Goal: Register for event/course

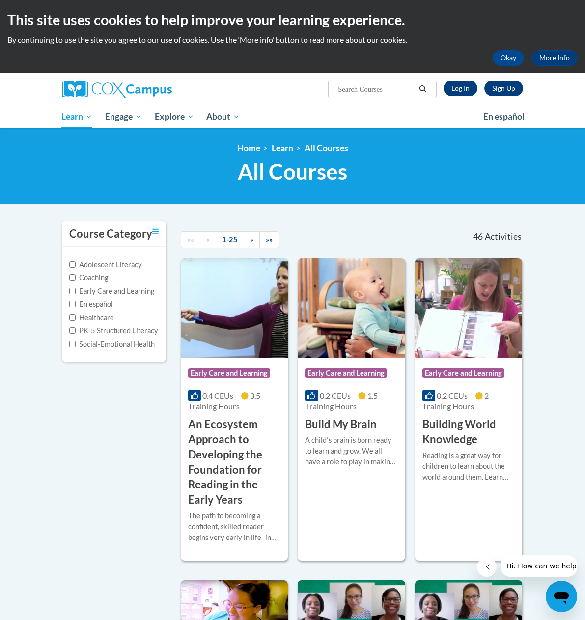
click at [405, 89] on input "Search..." at bounding box center [376, 90] width 79 height 12
type input "talk with me"
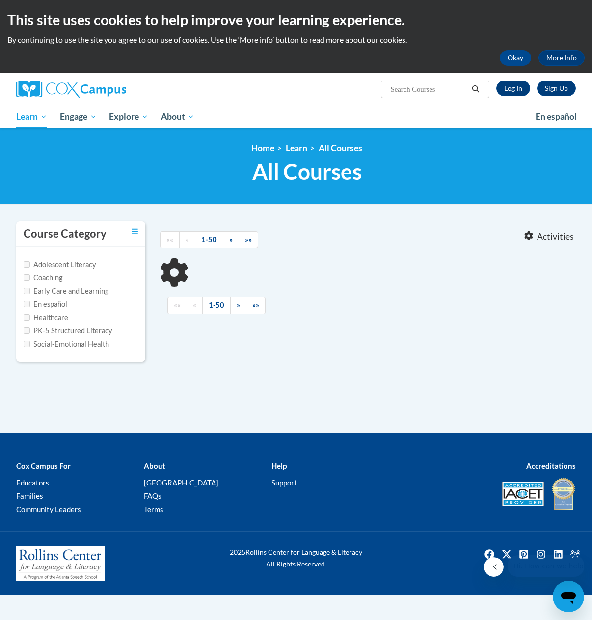
type input "talk with me"
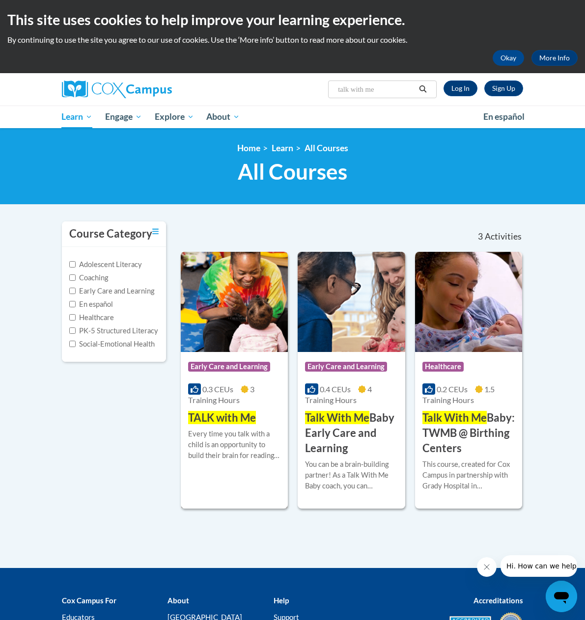
click at [222, 298] on img at bounding box center [234, 302] width 107 height 100
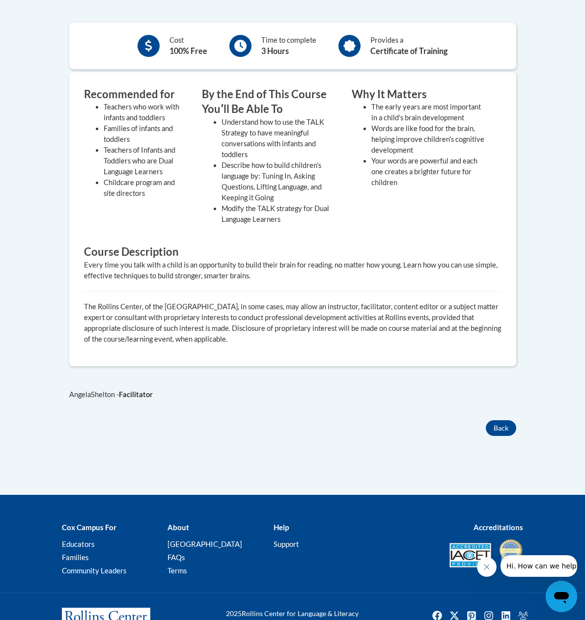
scroll to position [36, 0]
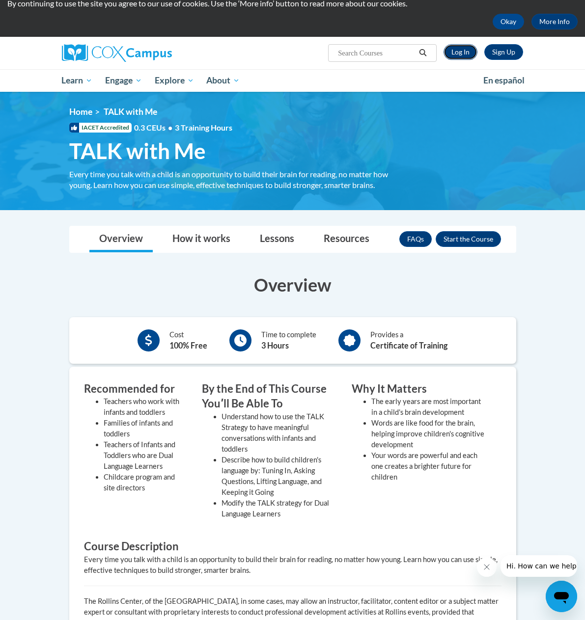
click at [477, 48] on link "Log In" at bounding box center [461, 52] width 34 height 16
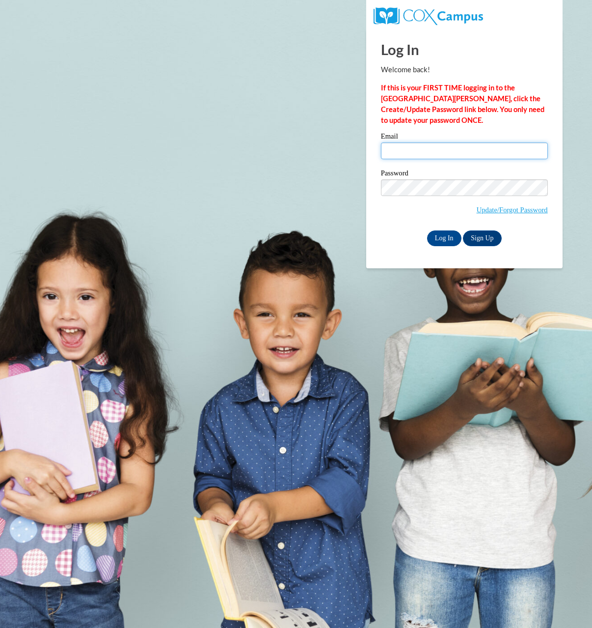
click at [487, 151] on input "Email" at bounding box center [464, 150] width 167 height 17
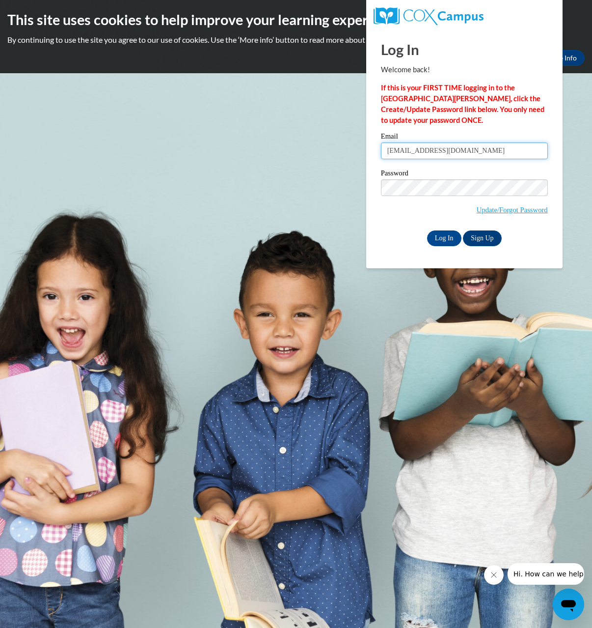
type input "allexaminer@gmail.com"
click at [427, 230] on input "Log In" at bounding box center [444, 238] width 34 height 16
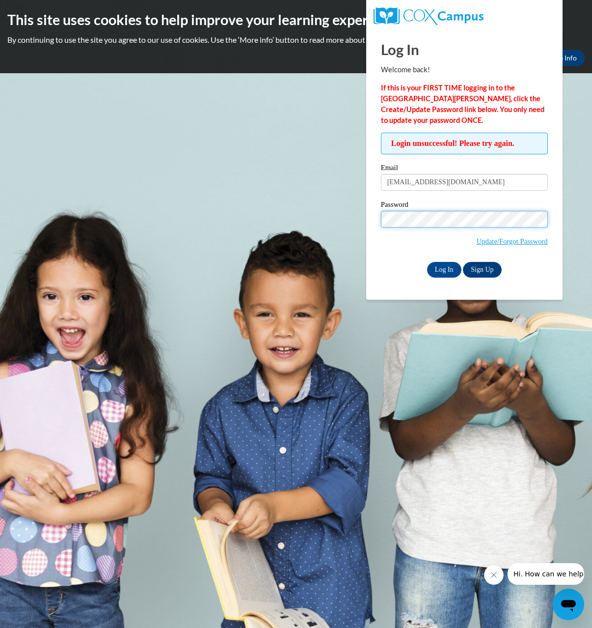
click at [427, 262] on input "Log In" at bounding box center [444, 270] width 34 height 16
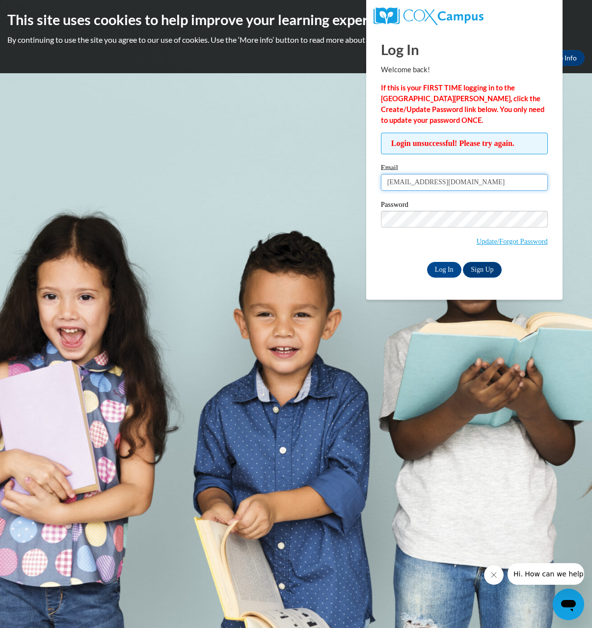
click at [421, 182] on input "allexaminer@gmail.com" at bounding box center [464, 182] width 167 height 17
type input "[EMAIL_ADDRESS][DOMAIN_NAME]"
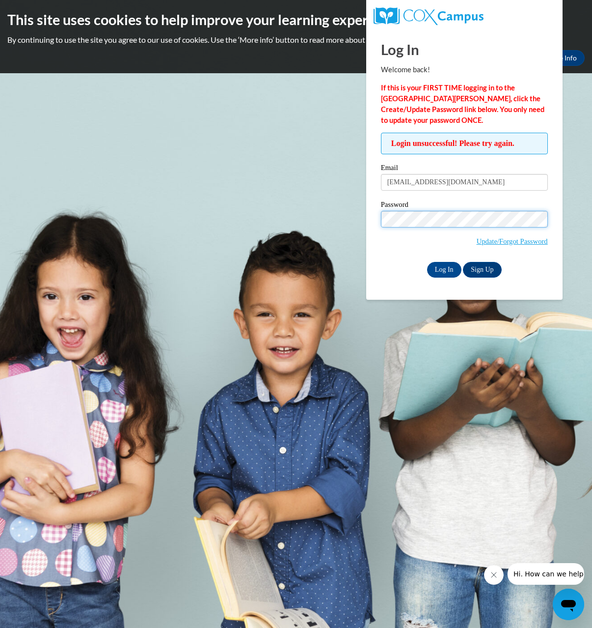
click at [427, 262] on input "Log In" at bounding box center [444, 270] width 34 height 16
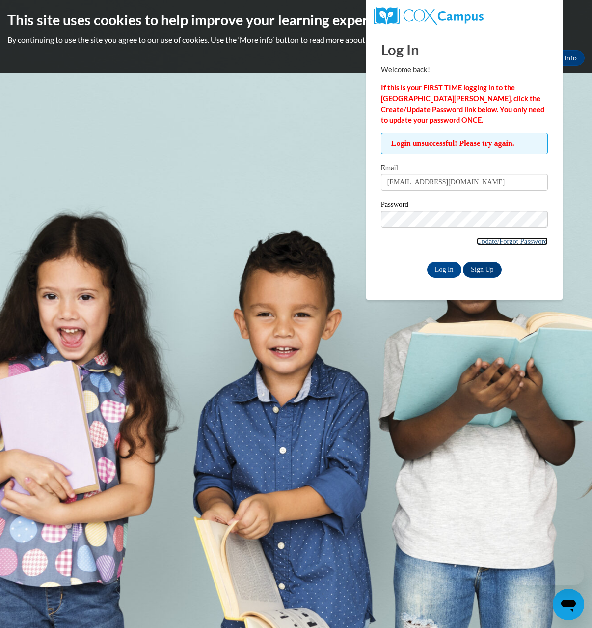
click at [514, 245] on link "Update/Forgot Password" at bounding box center [512, 241] width 71 height 8
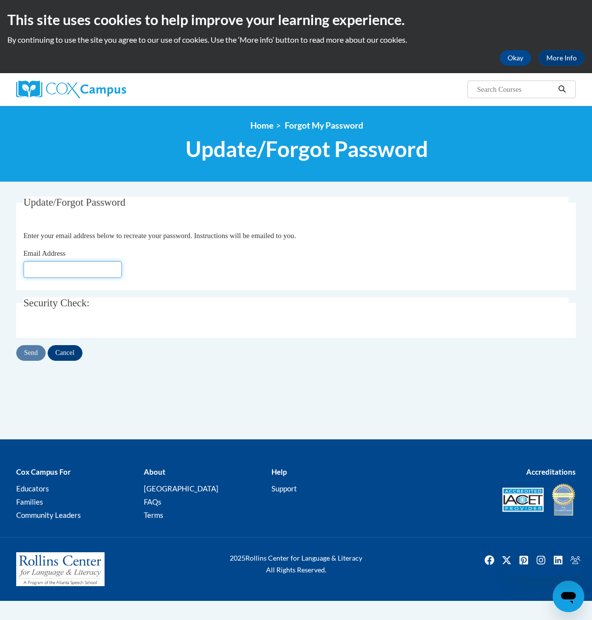
click at [83, 265] on input "Email Address" at bounding box center [73, 269] width 98 height 17
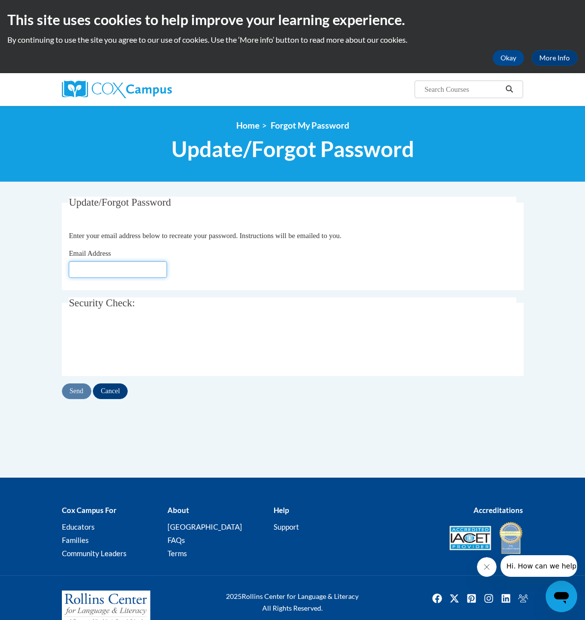
type input "allexaminer1@gmail.com"
click at [62, 391] on input "Send" at bounding box center [76, 392] width 29 height 16
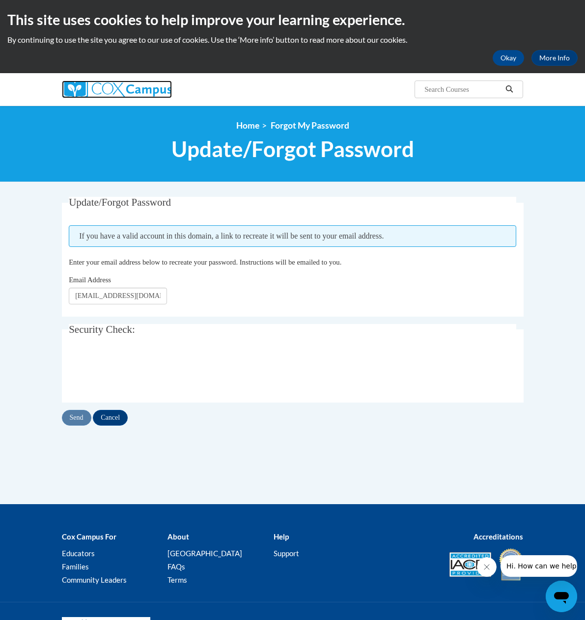
click at [62, 88] on img at bounding box center [117, 90] width 110 height 18
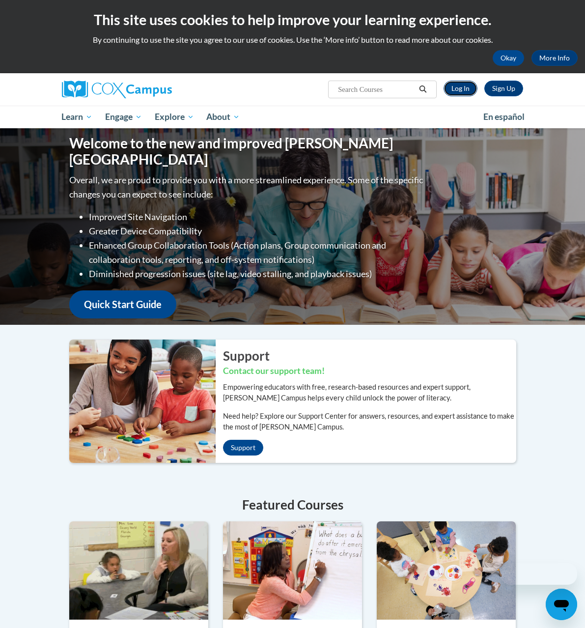
click at [477, 90] on link "Log In" at bounding box center [461, 89] width 34 height 16
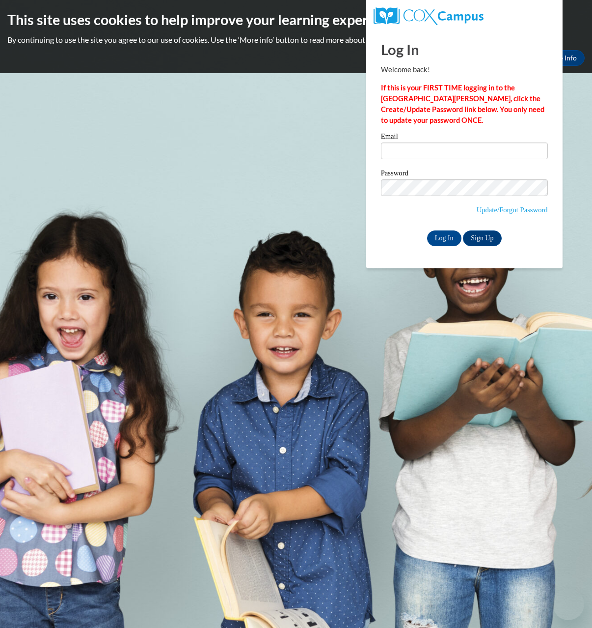
click at [438, 152] on input "Email" at bounding box center [464, 150] width 167 height 17
type input "allexaminer1@gmail.com"
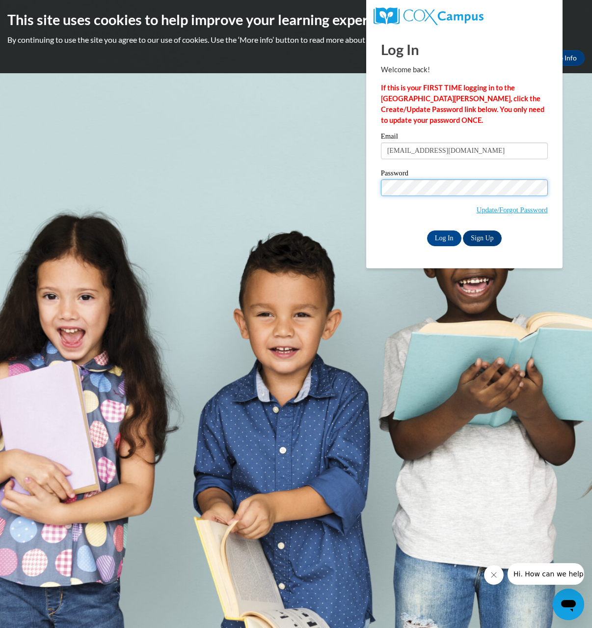
click at [427, 230] on input "Log In" at bounding box center [444, 238] width 34 height 16
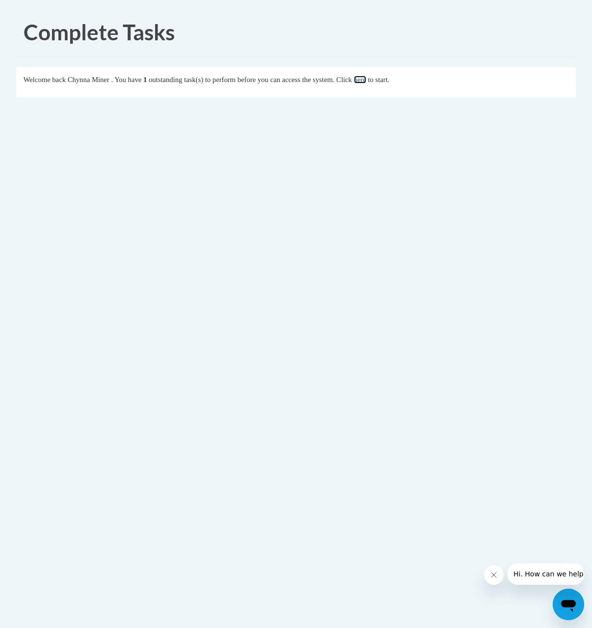
click at [366, 77] on link "here" at bounding box center [360, 80] width 12 height 8
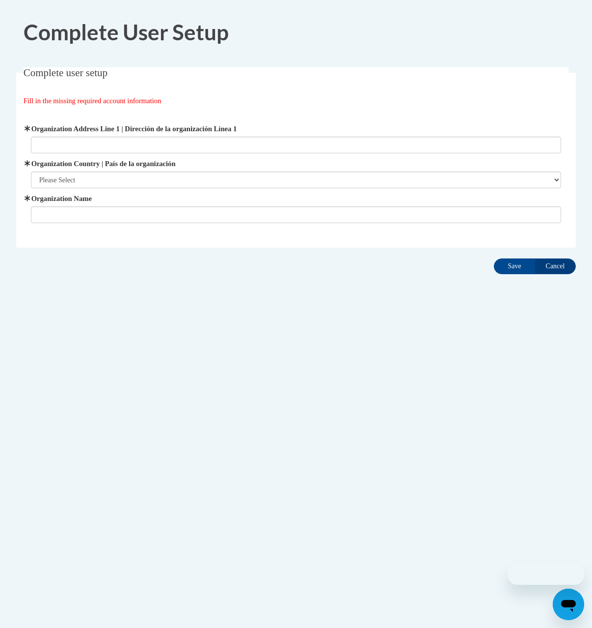
click at [81, 134] on label "Organization Address Line 1 | Dirección de la organización Línea 1" at bounding box center [296, 128] width 531 height 11
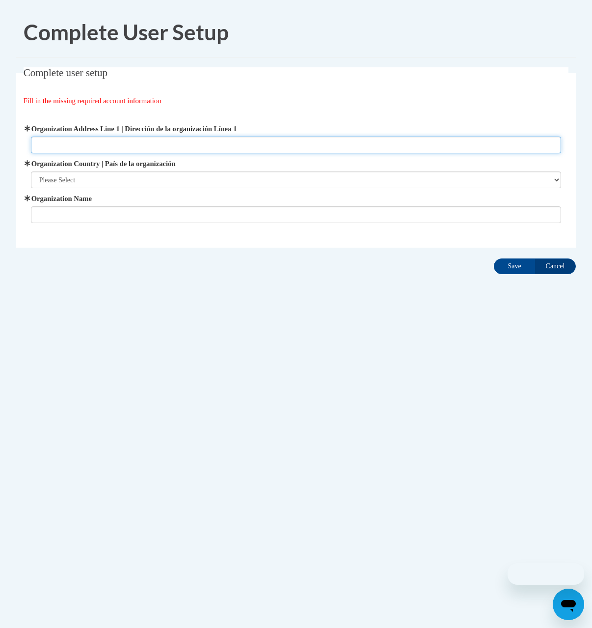
click at [81, 137] on input "Organization Address Line 1 | Dirección de la organización Línea 1" at bounding box center [296, 145] width 531 height 17
click at [83, 141] on input "Organization Address Line 1 | Dirección de la organización Línea 1" at bounding box center [296, 145] width 531 height 17
type input "11855 Jones Bridge Road, A"
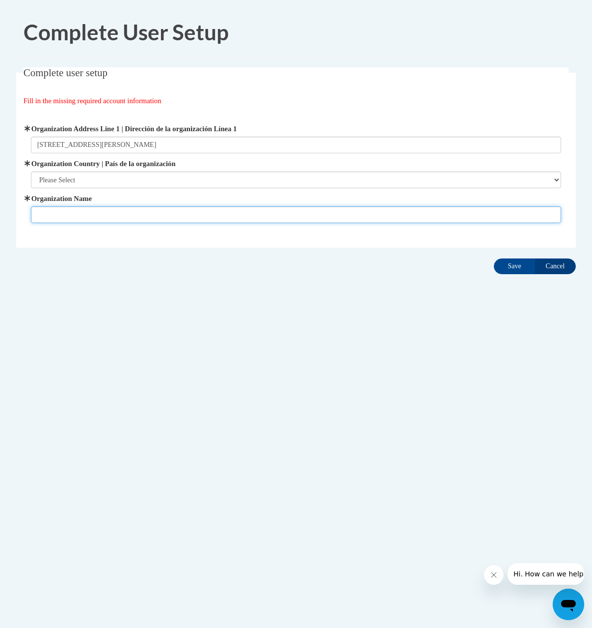
type input "The Learning Experience"
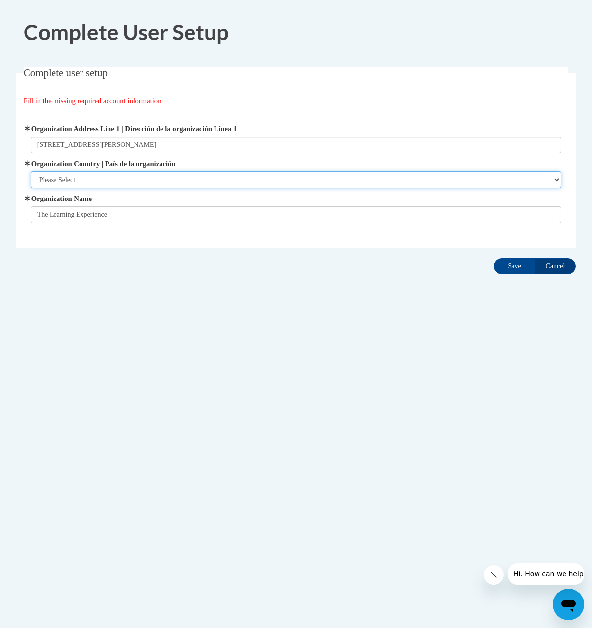
click at [158, 182] on select "Please Select United States | Estados Unidos Outside of the United States | Fue…" at bounding box center [296, 179] width 531 height 17
select select "ad49bcad-a171-4b2e-b99c-48b446064914"
click at [31, 171] on select "Please Select United States | Estados Unidos Outside of the United States | Fue…" at bounding box center [296, 179] width 531 height 17
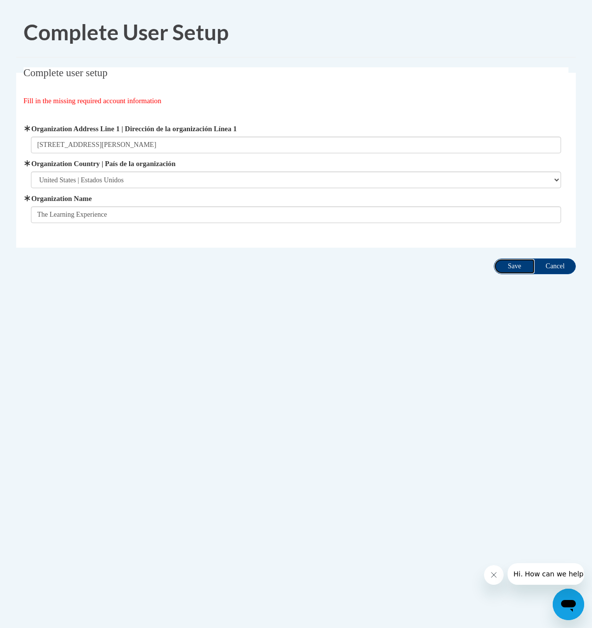
click at [522, 265] on input "Save" at bounding box center [514, 266] width 41 height 16
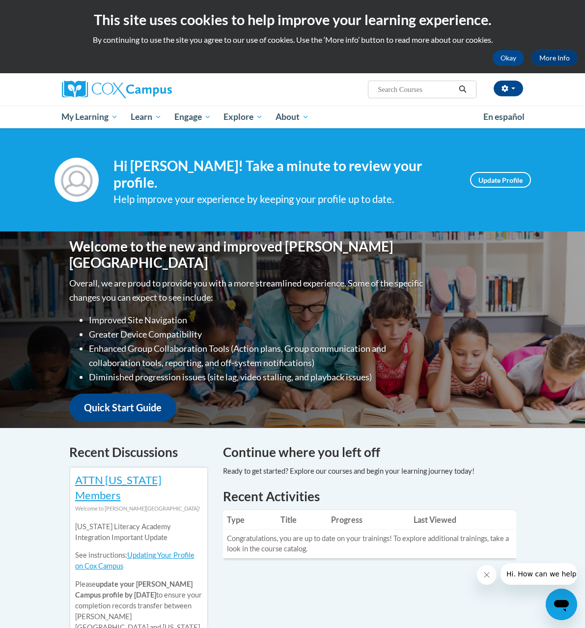
click at [455, 89] on input "Search..." at bounding box center [416, 90] width 79 height 12
type input "talk with m"
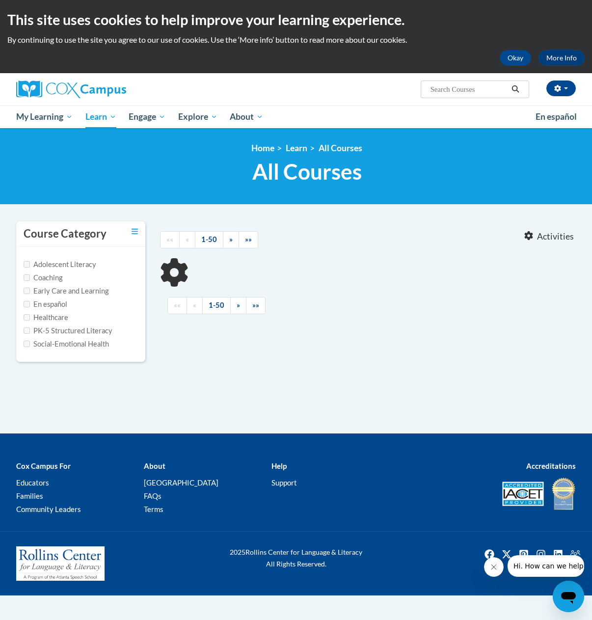
type input "talk with m"
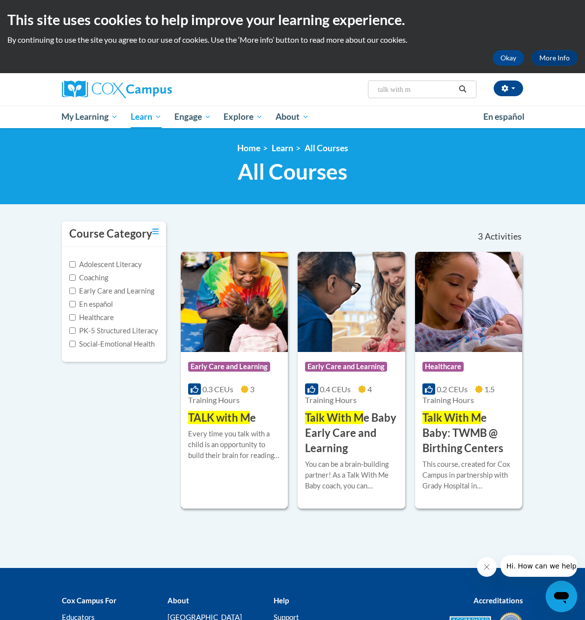
click at [258, 414] on div "Course Category: Early Care and Learning 0.3 CEUs 3 Training Hours COURSE TALK …" at bounding box center [234, 389] width 107 height 74
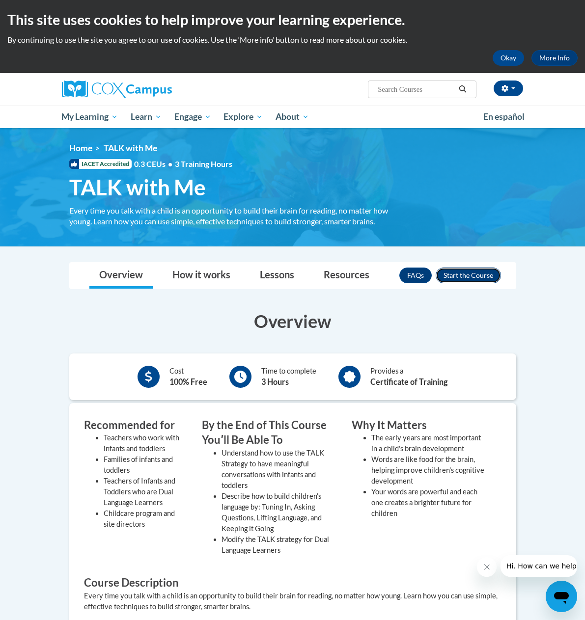
click at [498, 270] on button "Enroll" at bounding box center [468, 276] width 65 height 16
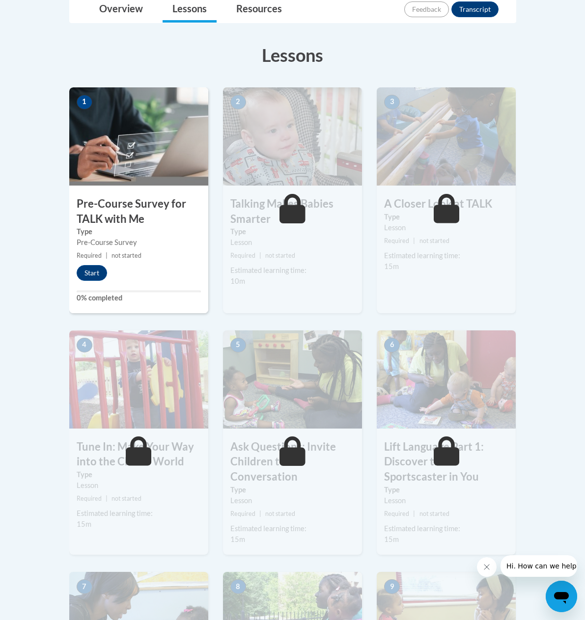
scroll to position [246, 0]
